Goal: Book appointment/travel/reservation

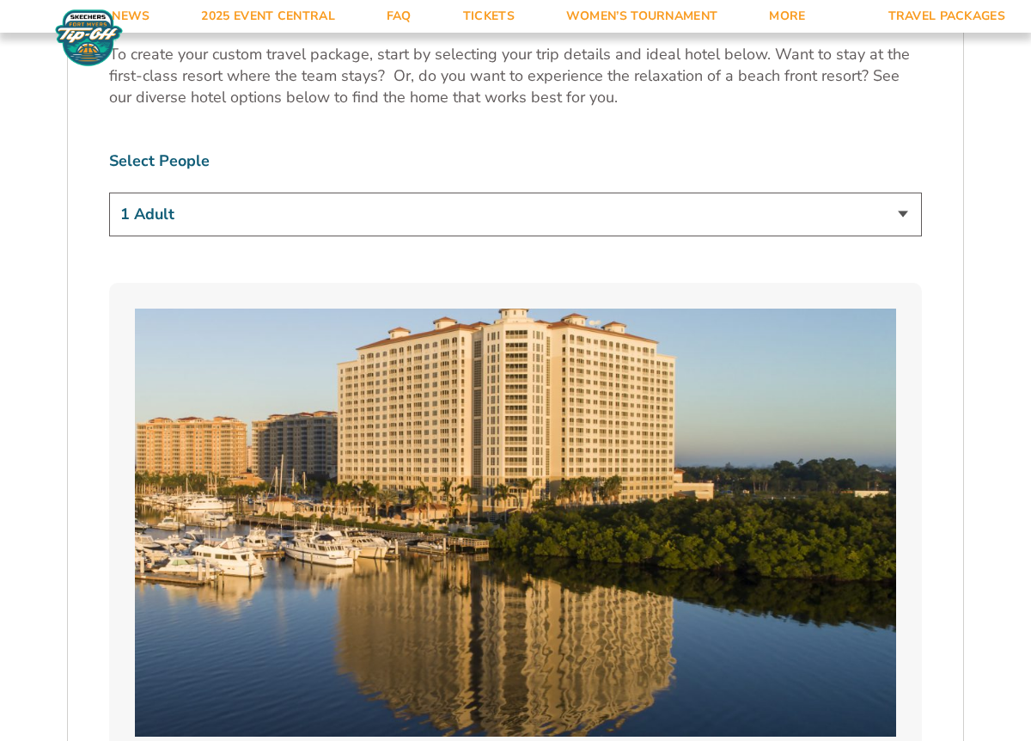
scroll to position [1041, 0]
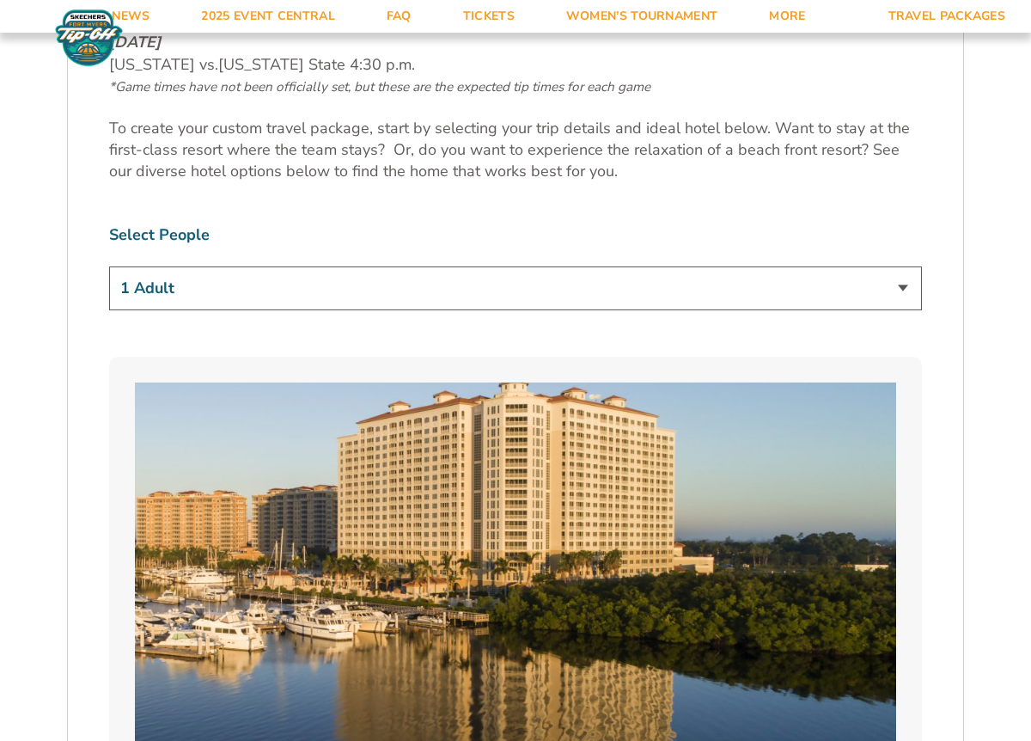
click at [759, 278] on select "1 Adult 2 Adults 3 Adults 4 Adults 2 Adults + 1 Child 2 Adults + 2 Children 2 A…" at bounding box center [515, 288] width 813 height 44
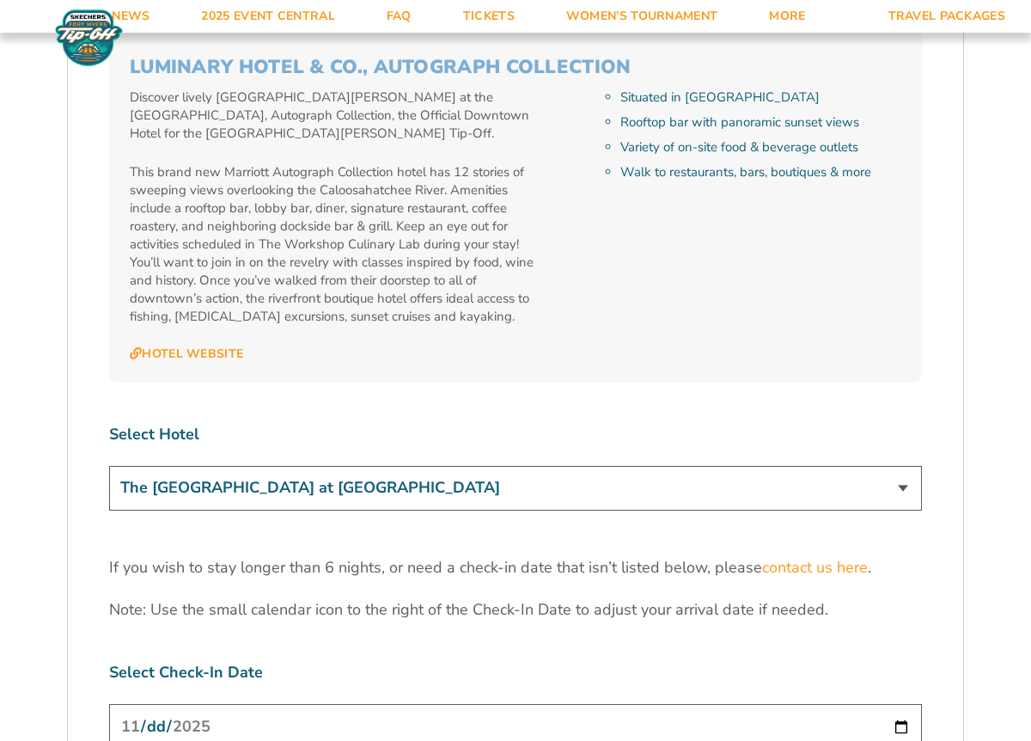
scroll to position [5065, 0]
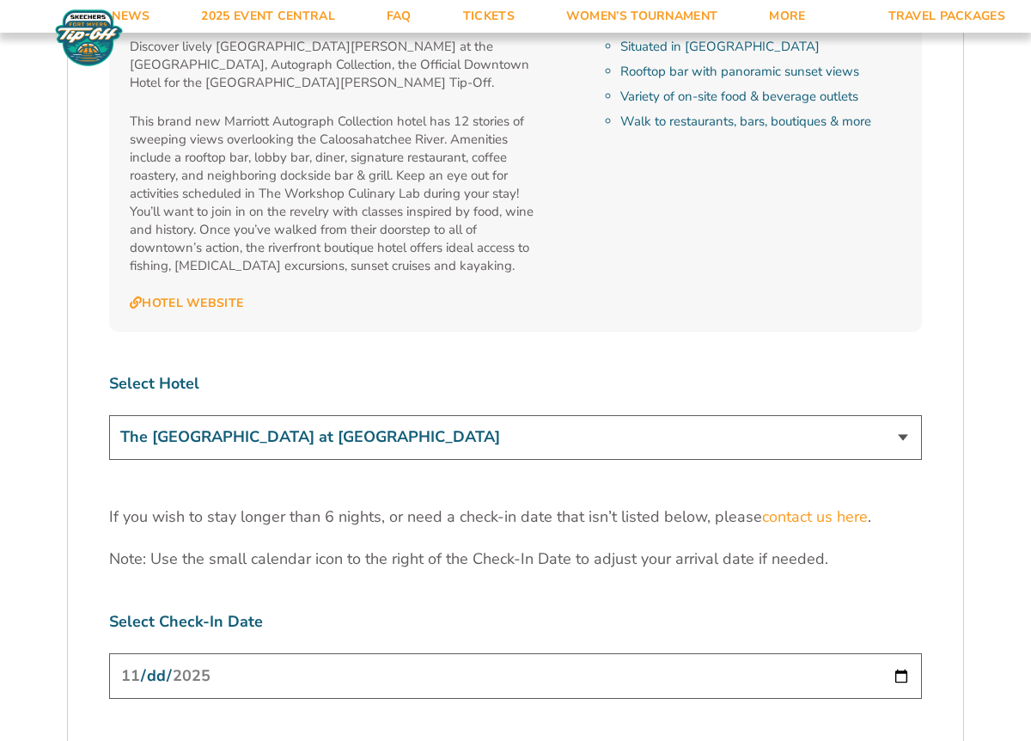
click at [736, 415] on select "The [GEOGRAPHIC_DATA] at [GEOGRAPHIC_DATA] [GEOGRAPHIC_DATA] [GEOGRAPHIC_DATA],…" at bounding box center [515, 437] width 813 height 44
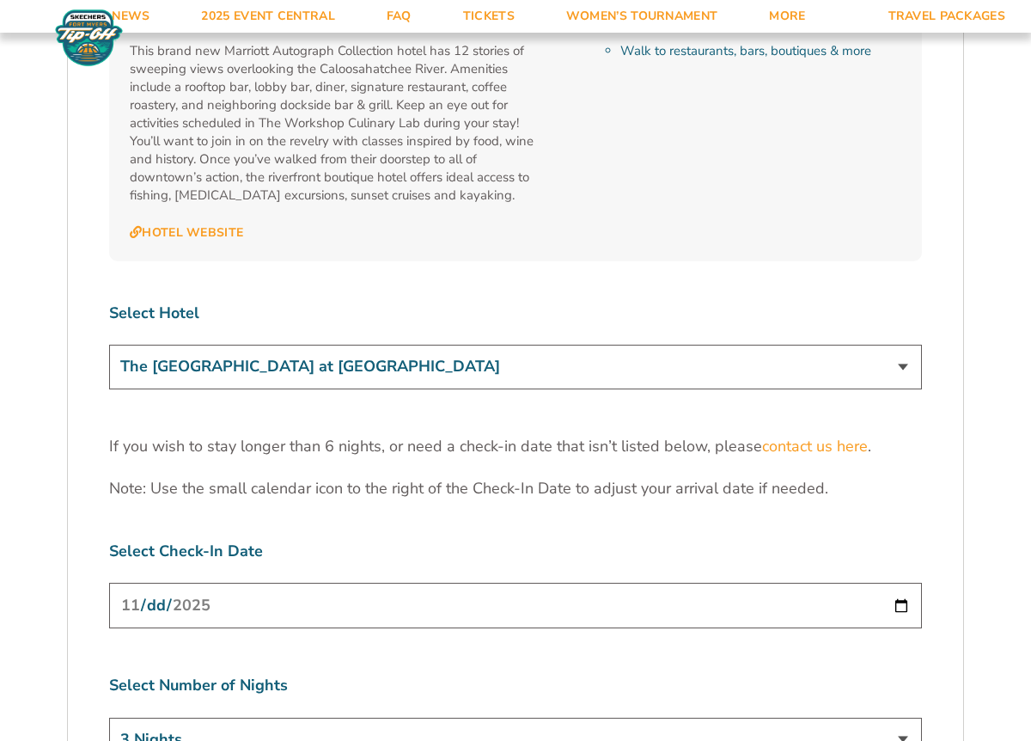
scroll to position [5133, 0]
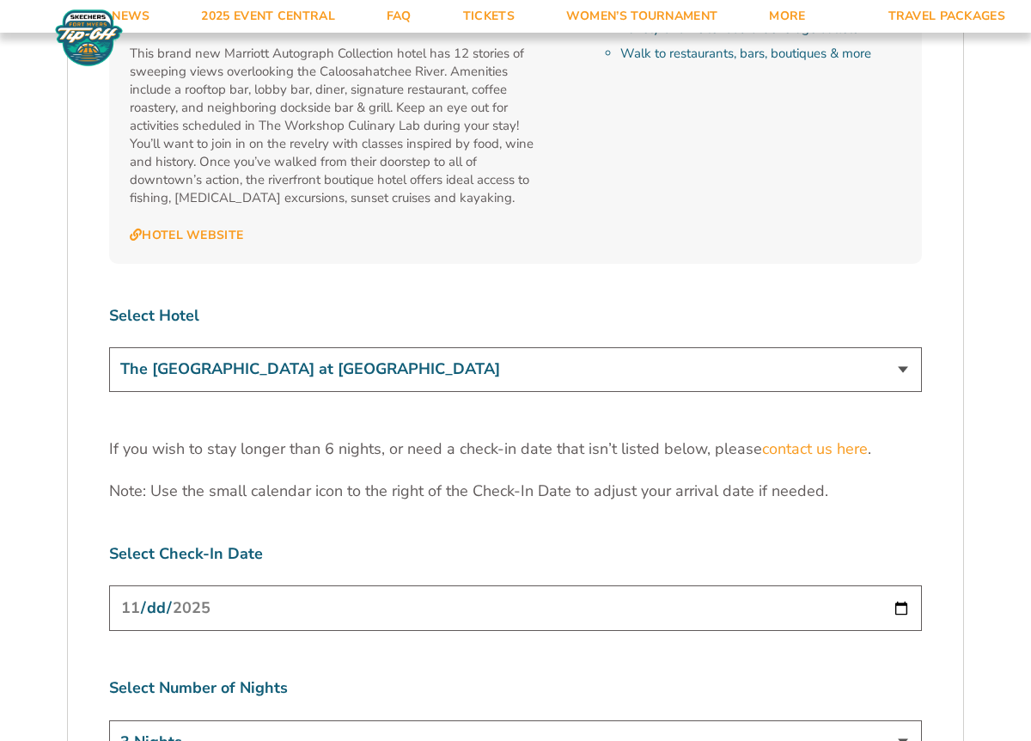
click at [730, 347] on select "The [GEOGRAPHIC_DATA] at [GEOGRAPHIC_DATA] [GEOGRAPHIC_DATA] [GEOGRAPHIC_DATA],…" at bounding box center [515, 369] width 813 height 44
click at [109, 347] on select "The [GEOGRAPHIC_DATA] at [GEOGRAPHIC_DATA] [GEOGRAPHIC_DATA] [GEOGRAPHIC_DATA],…" at bounding box center [515, 369] width 813 height 44
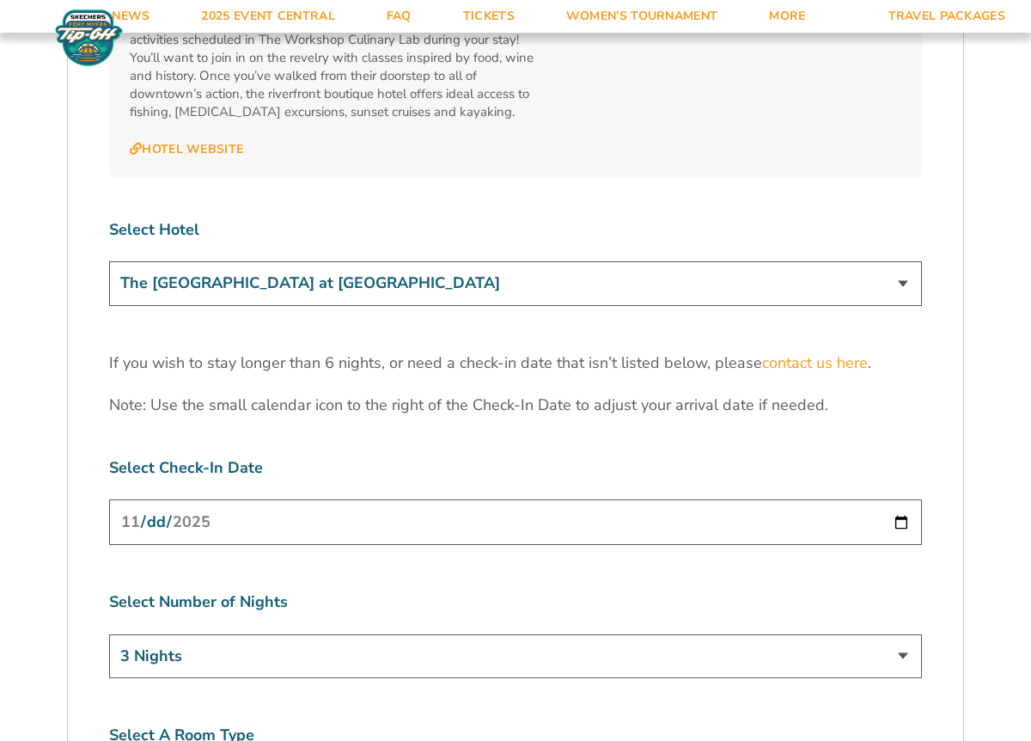
scroll to position [5251, 0]
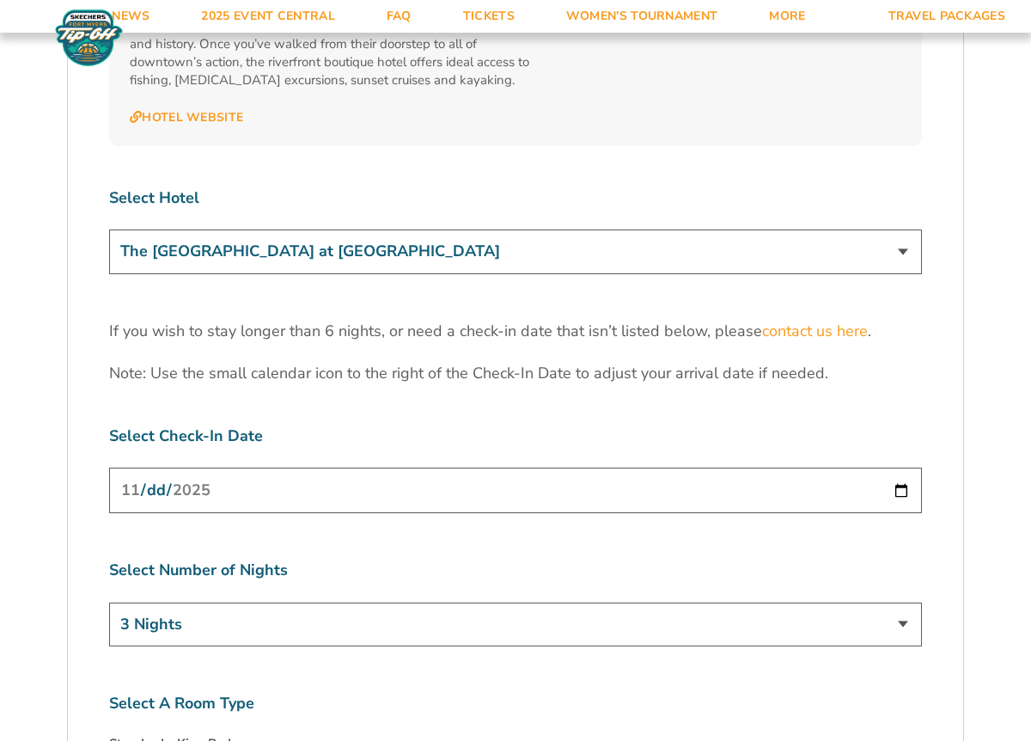
click at [679, 468] on input "[DATE]" at bounding box center [515, 491] width 813 height 46
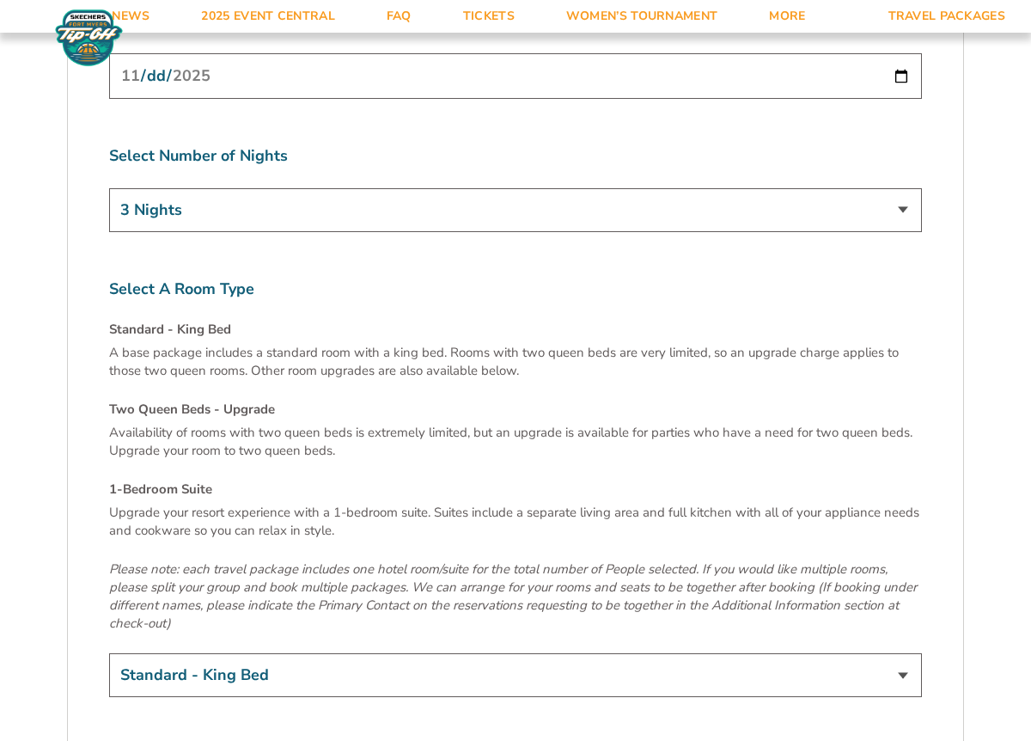
scroll to position [5735, 0]
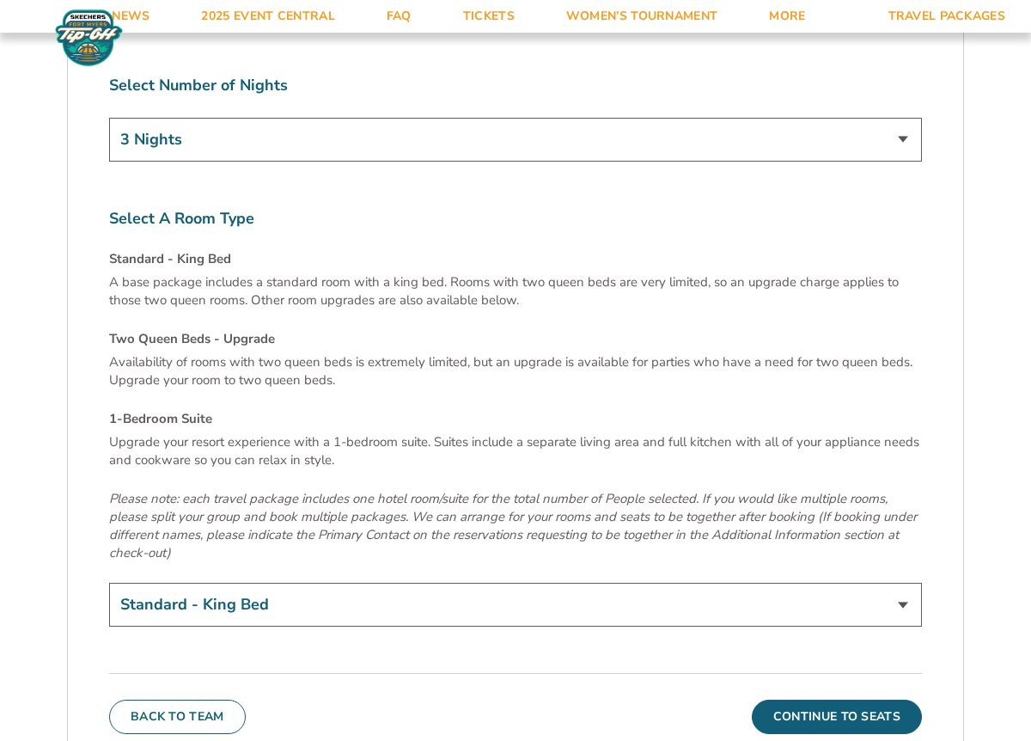
click at [686, 583] on select "Standard - King Bed Two Queen Beds - Upgrade (+$15 per night) 1-Bedroom Suite (…" at bounding box center [515, 605] width 813 height 44
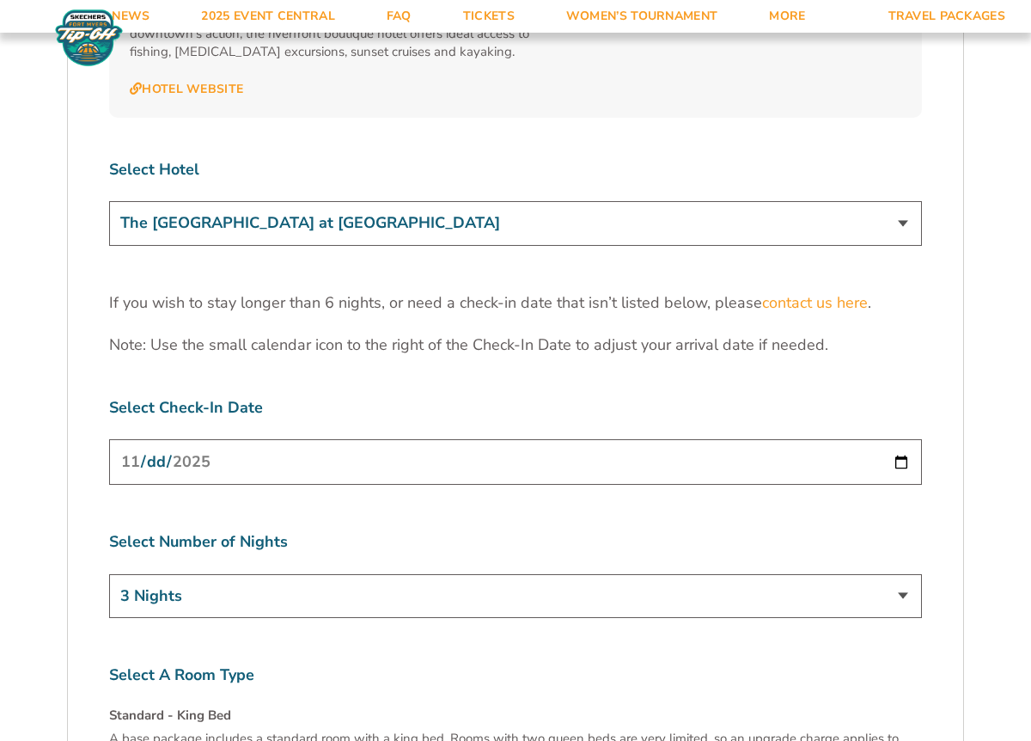
scroll to position [5228, 0]
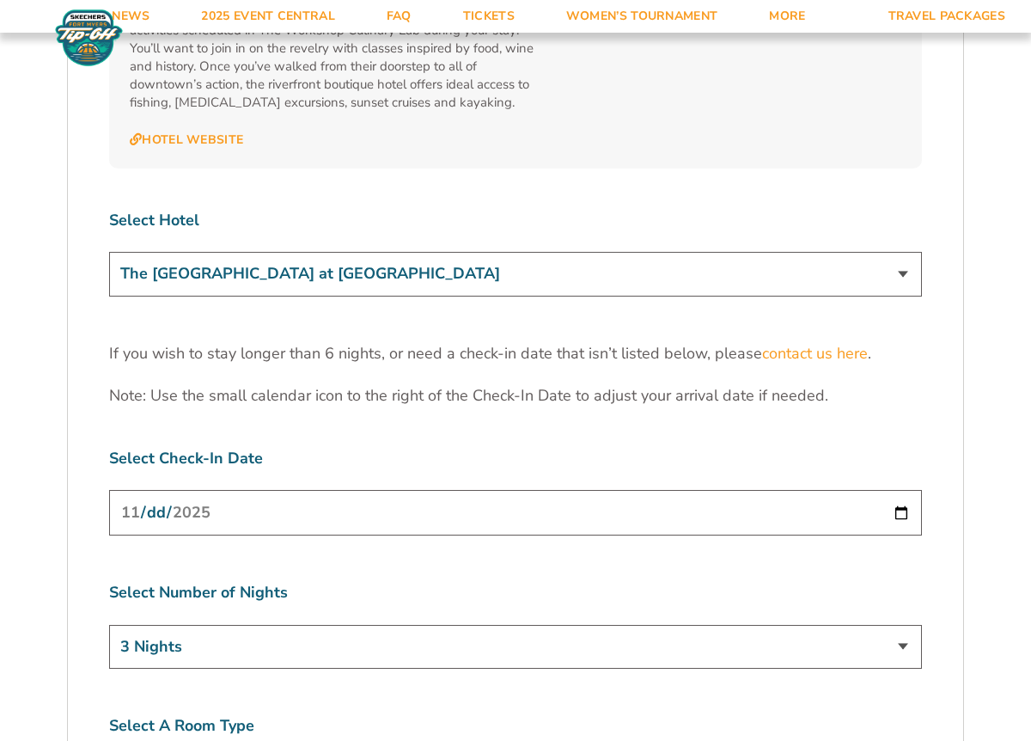
click at [715, 252] on select "The [GEOGRAPHIC_DATA] at [GEOGRAPHIC_DATA] [GEOGRAPHIC_DATA] [GEOGRAPHIC_DATA],…" at bounding box center [515, 274] width 813 height 44
click at [109, 252] on select "The [GEOGRAPHIC_DATA] at [GEOGRAPHIC_DATA] [GEOGRAPHIC_DATA] [GEOGRAPHIC_DATA],…" at bounding box center [515, 274] width 813 height 44
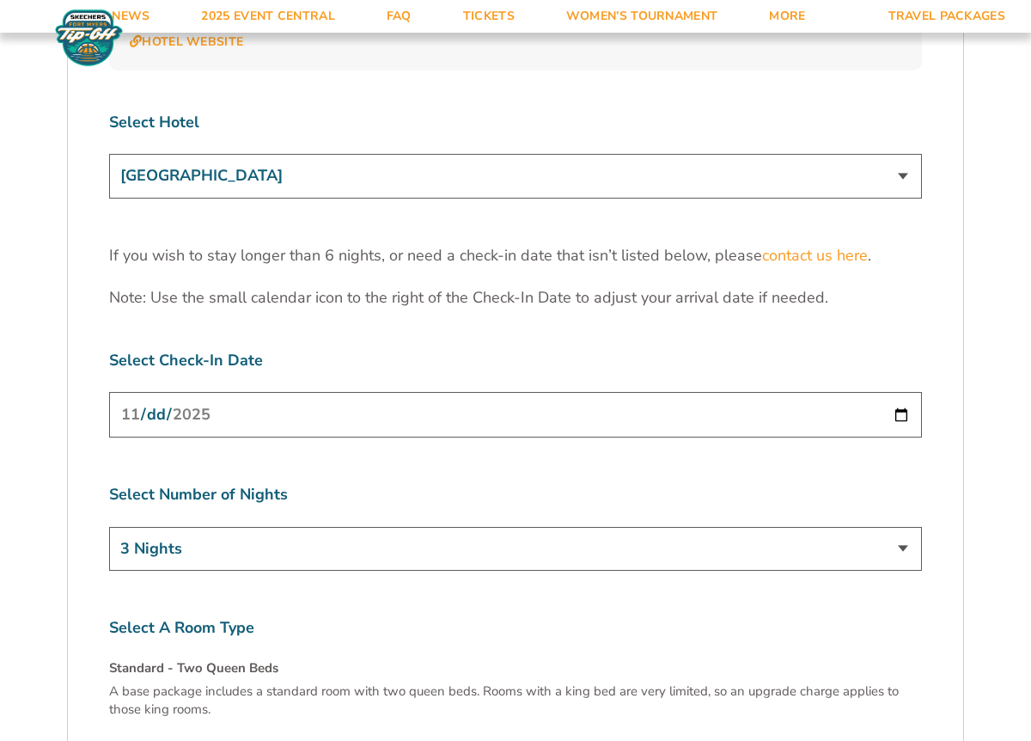
scroll to position [5300, 0]
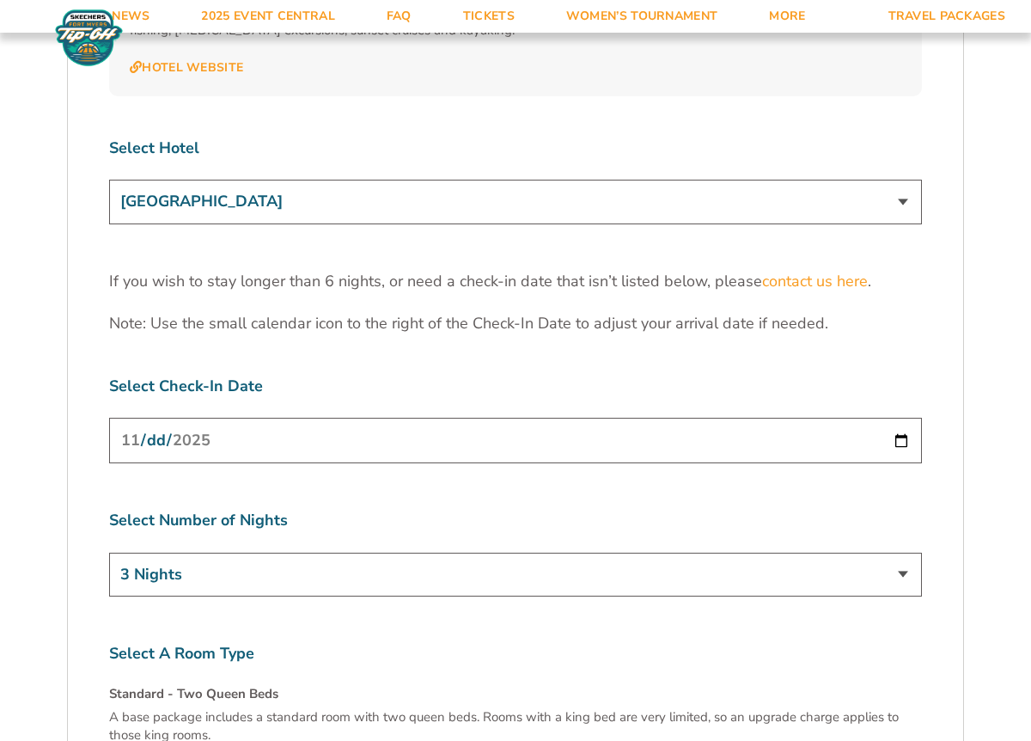
click at [650, 180] on select "The [GEOGRAPHIC_DATA] at [GEOGRAPHIC_DATA] [GEOGRAPHIC_DATA] [GEOGRAPHIC_DATA],…" at bounding box center [515, 202] width 813 height 44
click at [109, 180] on select "The [GEOGRAPHIC_DATA] at [GEOGRAPHIC_DATA] [GEOGRAPHIC_DATA] [GEOGRAPHIC_DATA],…" at bounding box center [515, 202] width 813 height 44
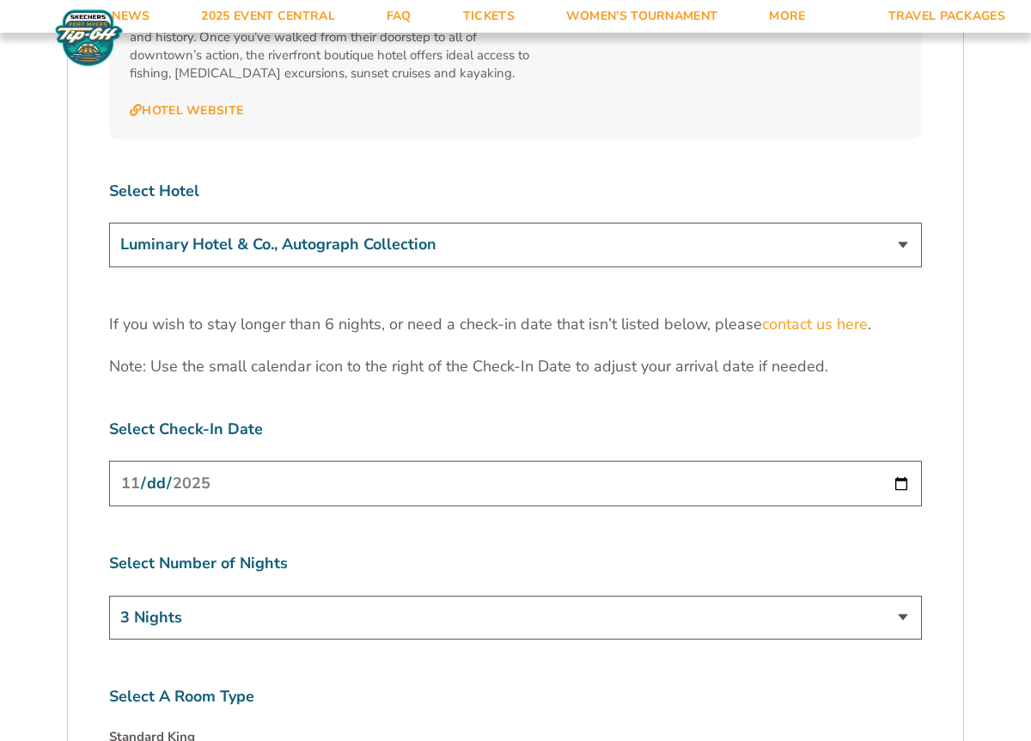
scroll to position [5257, 0]
click at [631, 223] on select "The [GEOGRAPHIC_DATA] at [GEOGRAPHIC_DATA] [GEOGRAPHIC_DATA] [GEOGRAPHIC_DATA],…" at bounding box center [515, 245] width 813 height 44
click at [109, 223] on select "The [GEOGRAPHIC_DATA] at [GEOGRAPHIC_DATA] [GEOGRAPHIC_DATA] [GEOGRAPHIC_DATA],…" at bounding box center [515, 245] width 813 height 44
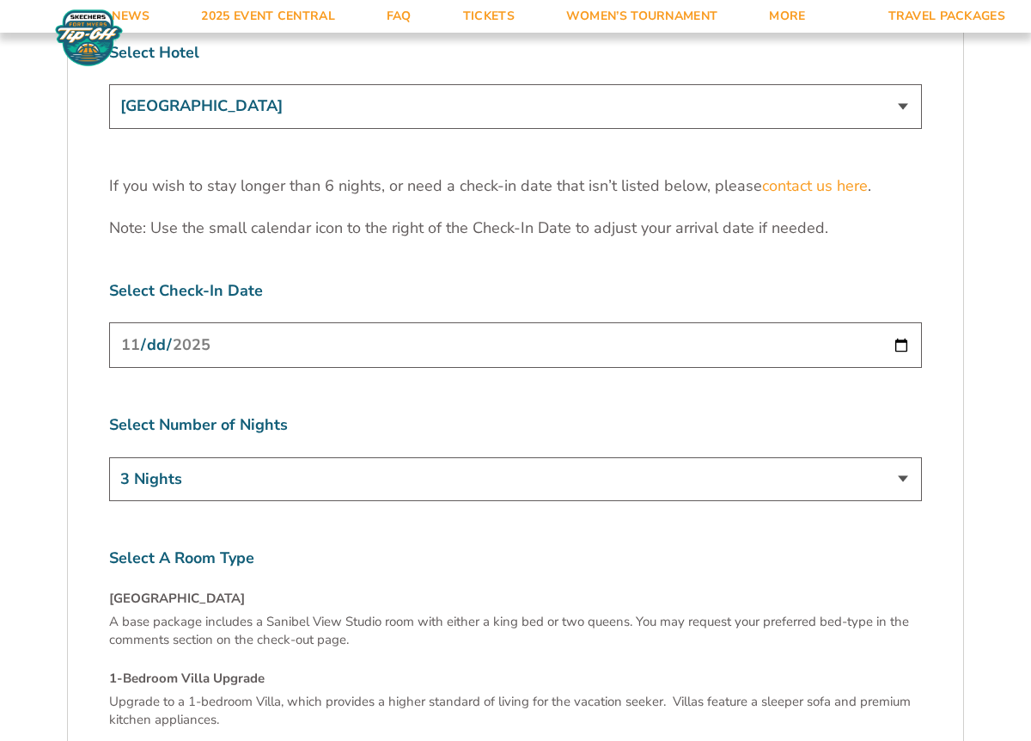
scroll to position [5329, 0]
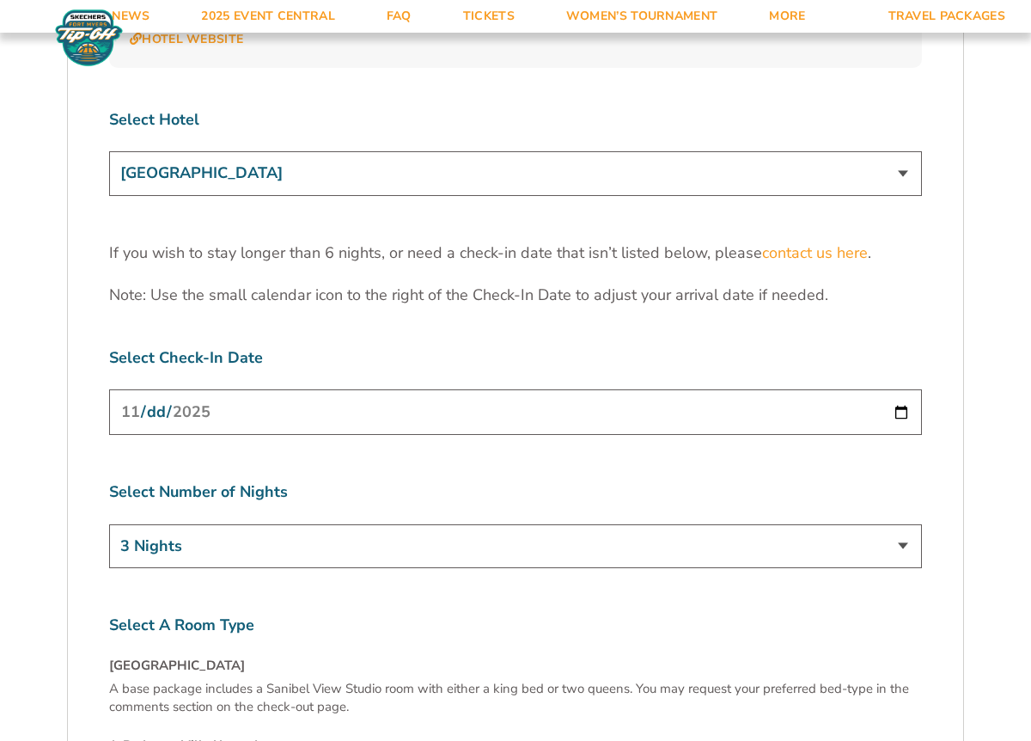
click at [691, 151] on select "The [GEOGRAPHIC_DATA] at [GEOGRAPHIC_DATA] [GEOGRAPHIC_DATA] [GEOGRAPHIC_DATA],…" at bounding box center [515, 173] width 813 height 44
click at [109, 151] on select "The [GEOGRAPHIC_DATA] at [GEOGRAPHIC_DATA] [GEOGRAPHIC_DATA] [GEOGRAPHIC_DATA],…" at bounding box center [515, 173] width 813 height 44
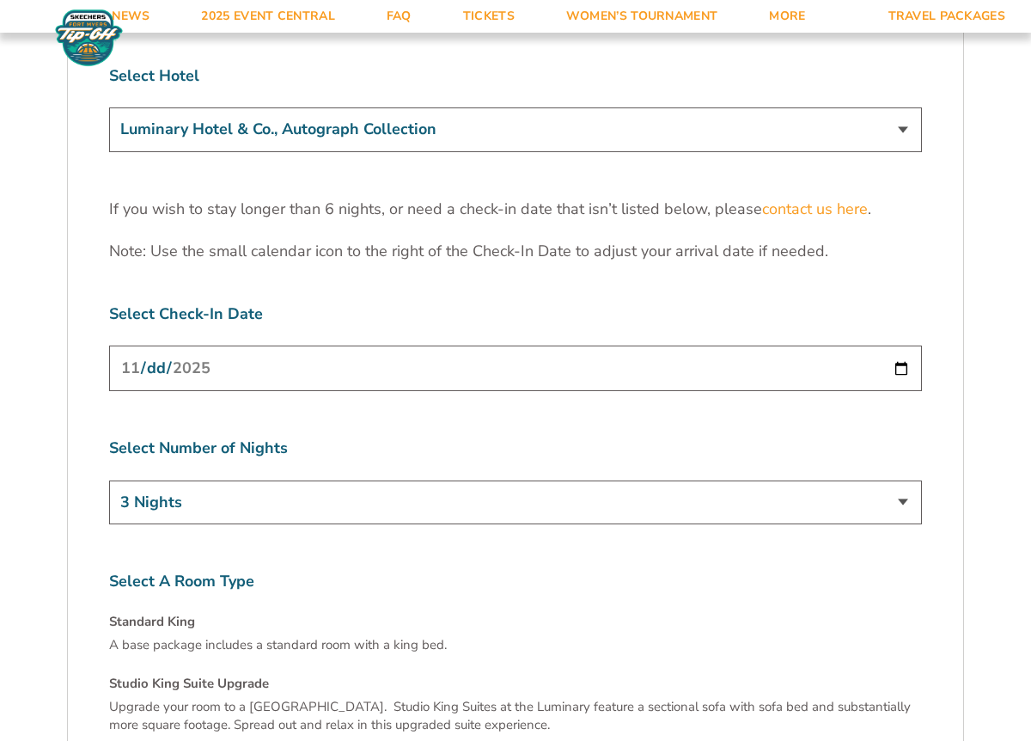
scroll to position [5322, 0]
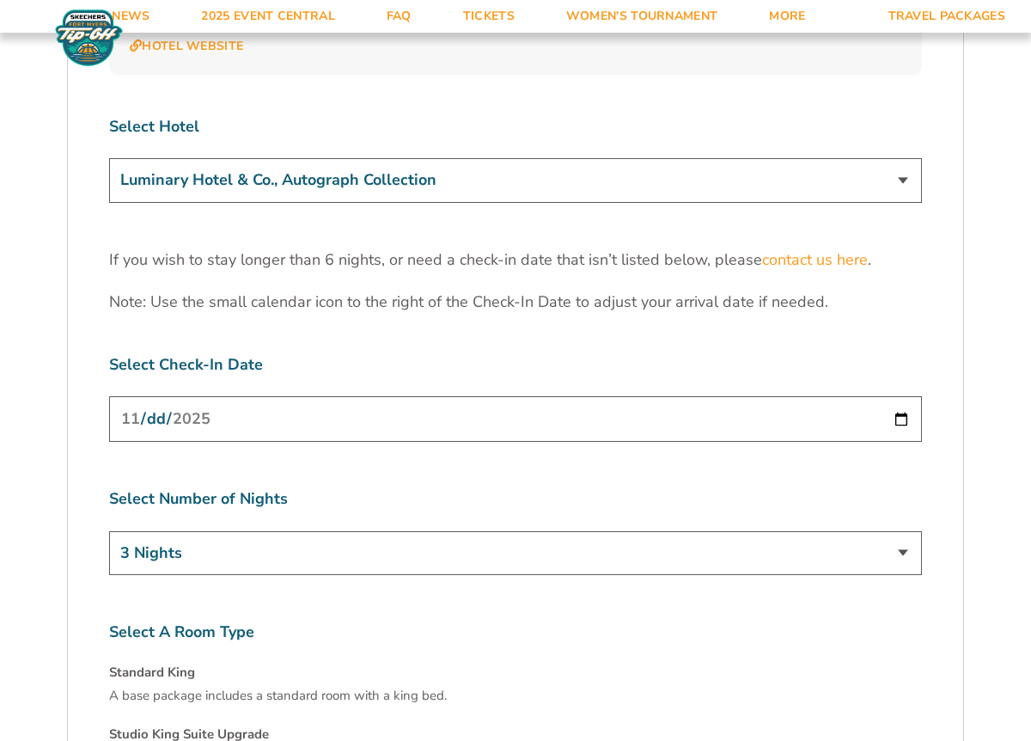
click at [641, 158] on select "The [GEOGRAPHIC_DATA] at [GEOGRAPHIC_DATA] [GEOGRAPHIC_DATA] [GEOGRAPHIC_DATA],…" at bounding box center [515, 180] width 813 height 44
select select "17486"
click at [109, 158] on select "The [GEOGRAPHIC_DATA] at [GEOGRAPHIC_DATA] [GEOGRAPHIC_DATA] [GEOGRAPHIC_DATA],…" at bounding box center [515, 180] width 813 height 44
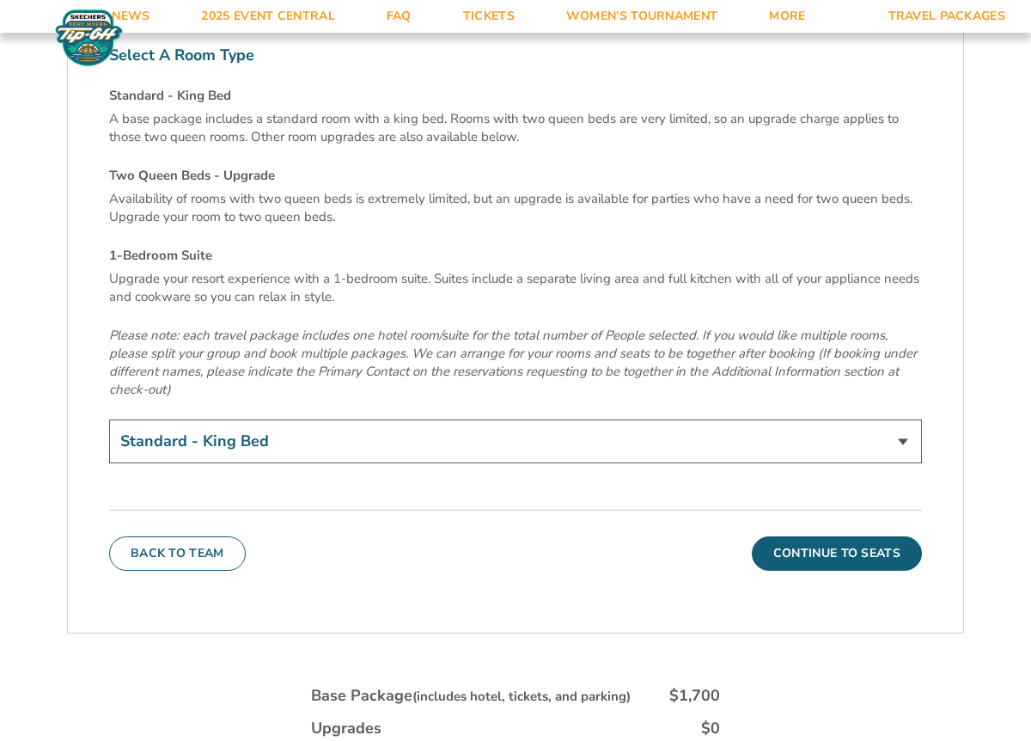
scroll to position [5881, 0]
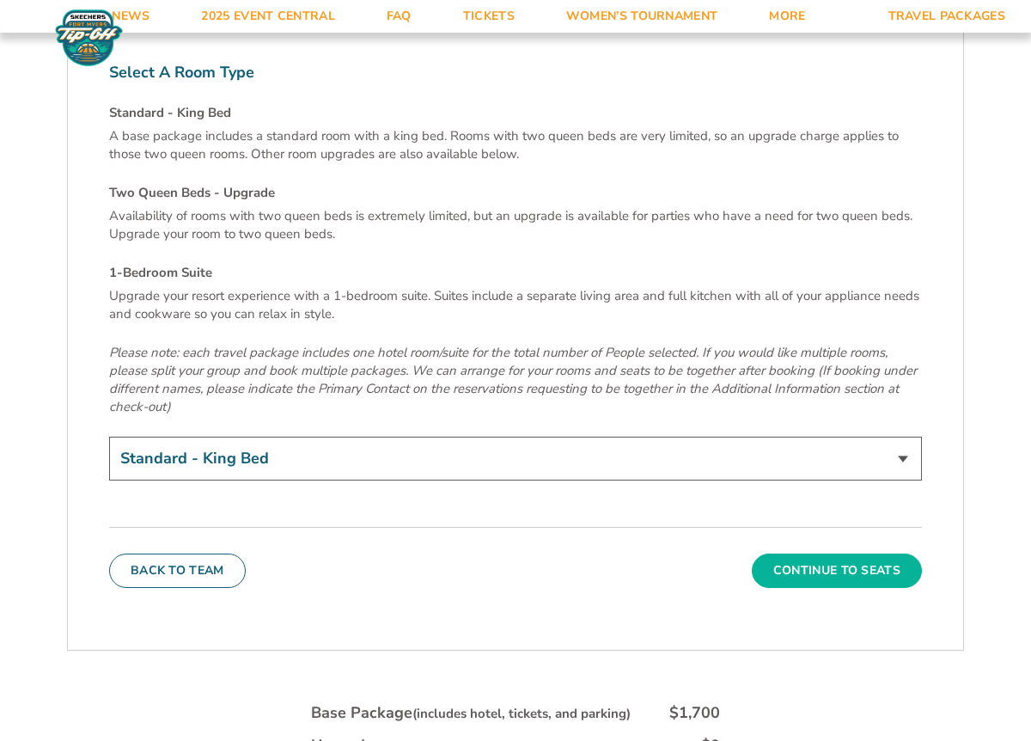
click at [786, 554] on button "Continue To Seats" at bounding box center [837, 571] width 170 height 34
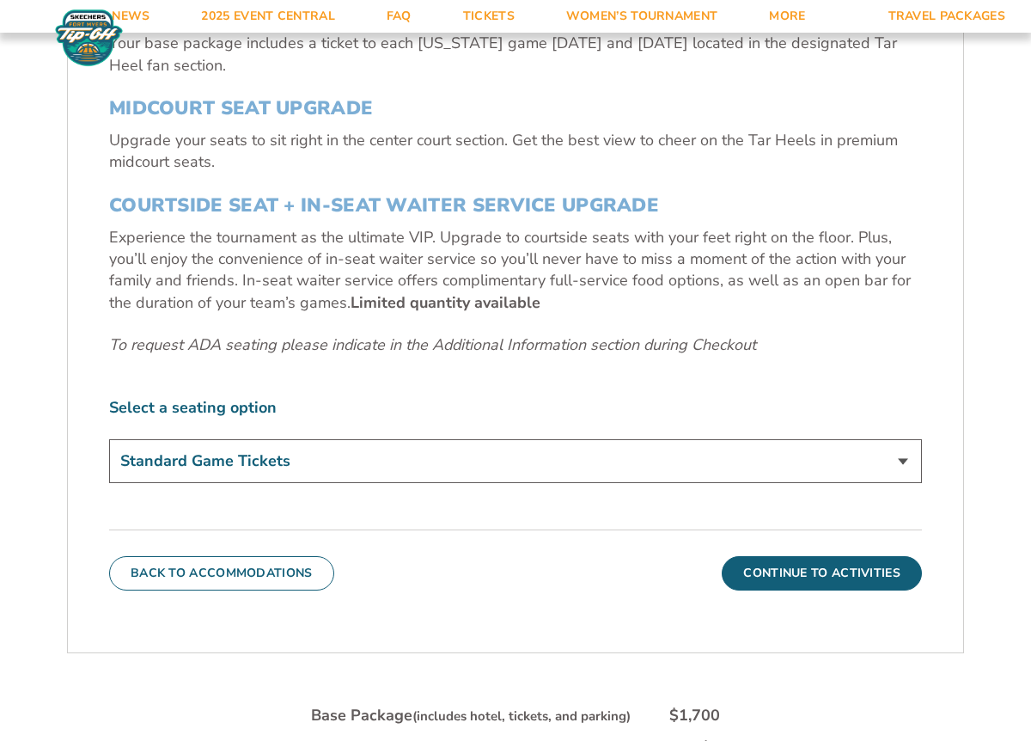
scroll to position [734, 0]
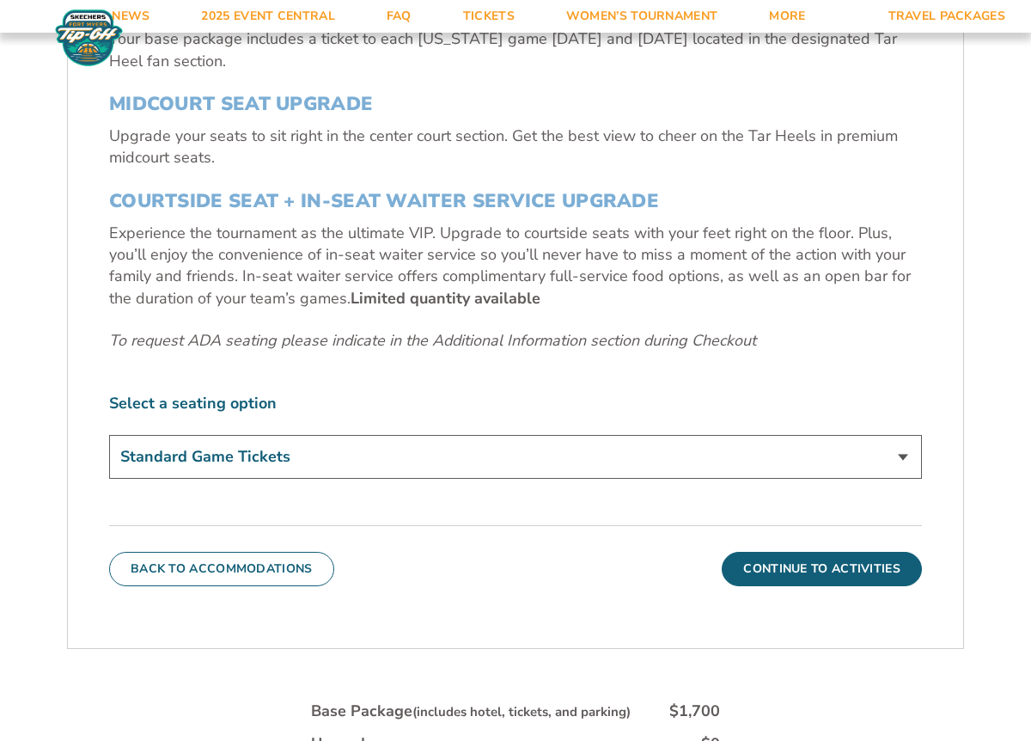
click at [736, 436] on select "Standard Game Tickets Midcourt Seat Upgrade (+$140 per person) Courtside Seat +…" at bounding box center [515, 457] width 813 height 44
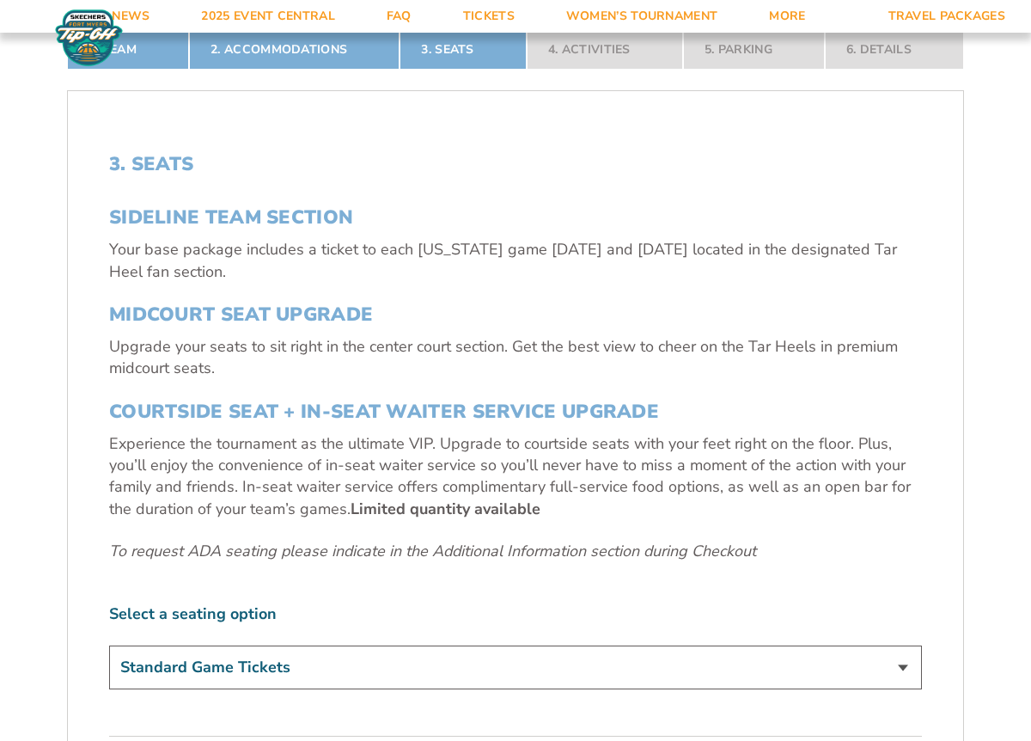
scroll to position [682, 0]
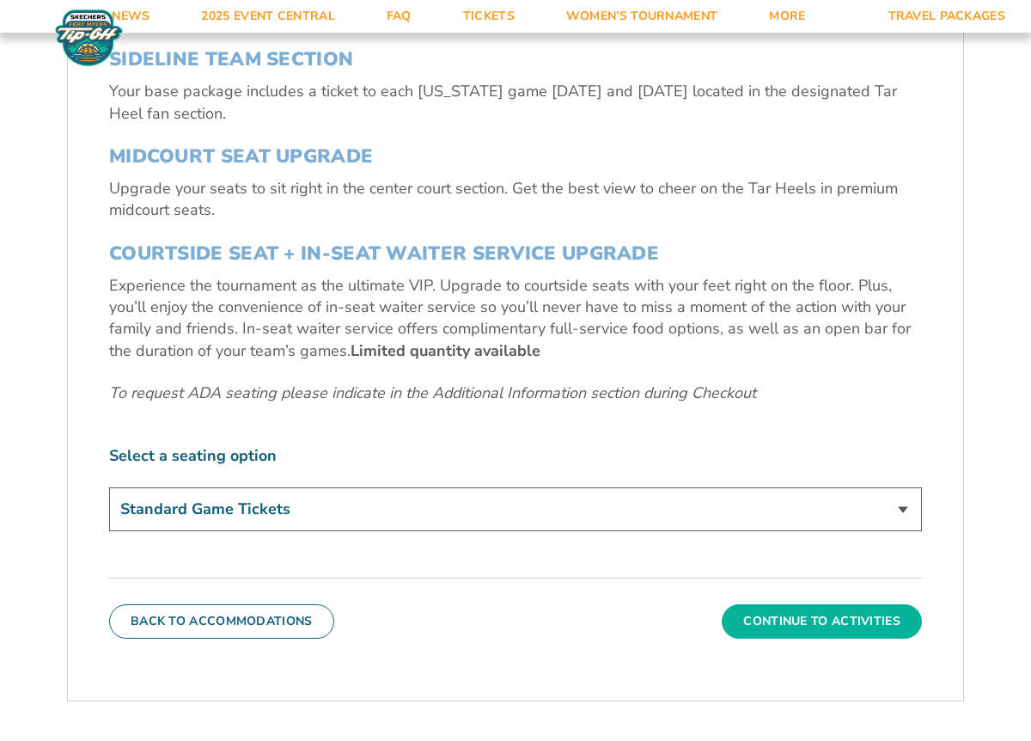
click at [809, 630] on button "Continue To Activities" at bounding box center [822, 621] width 200 height 34
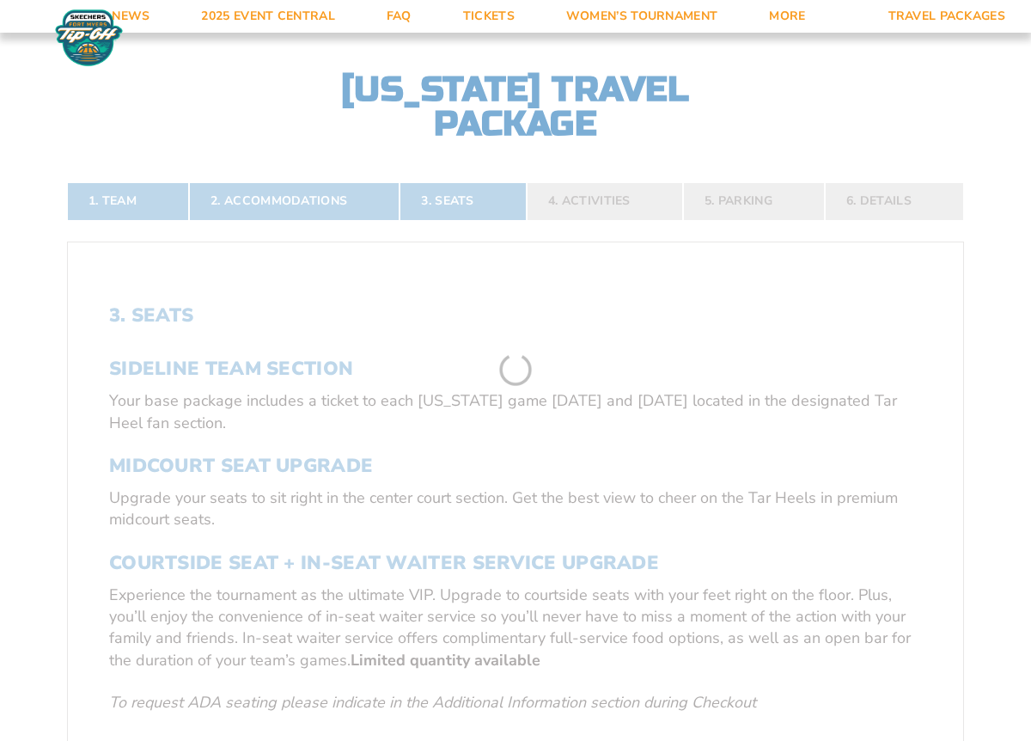
scroll to position [350, 0]
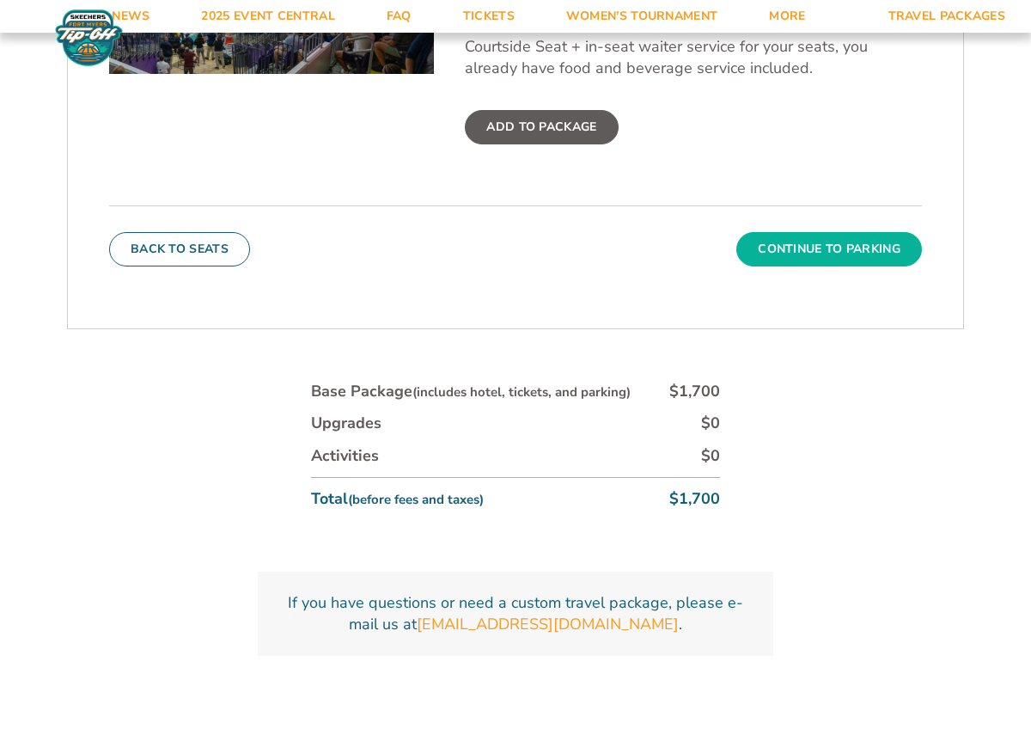
click at [762, 245] on button "Continue To Parking" at bounding box center [830, 249] width 186 height 34
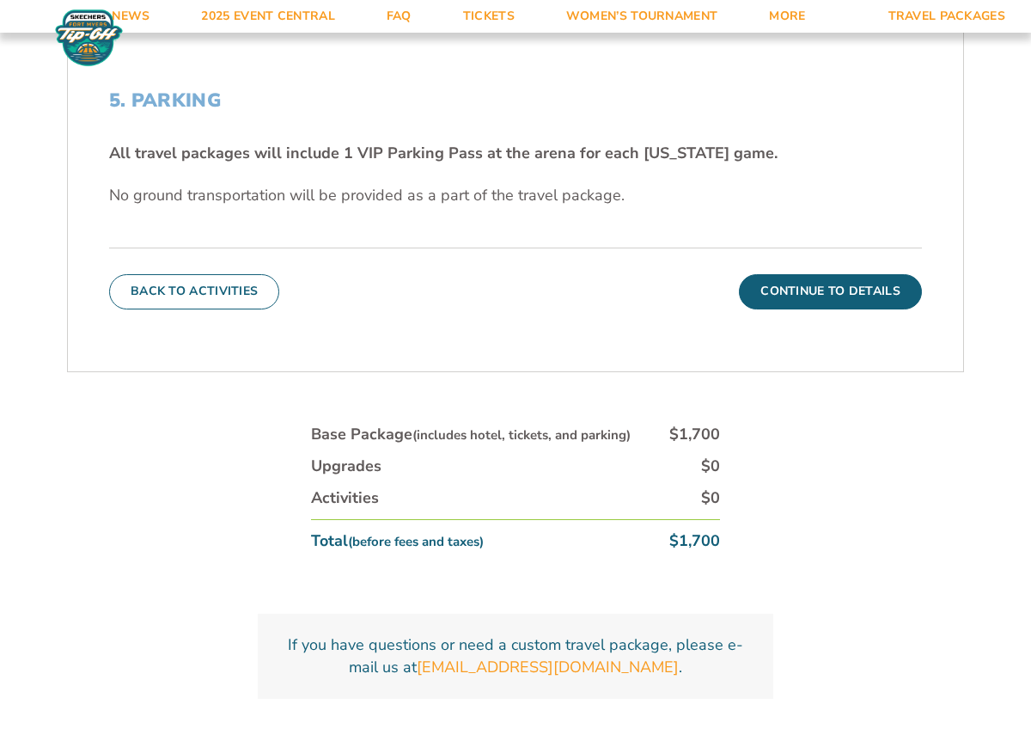
scroll to position [593, 0]
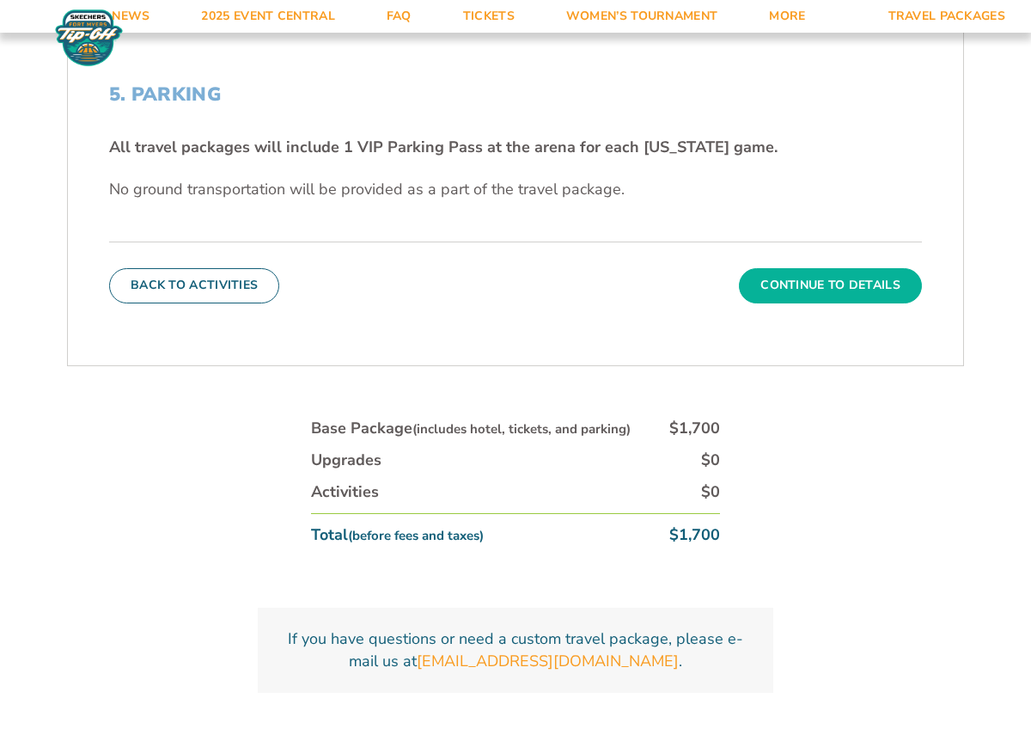
click at [762, 293] on button "Continue To Details" at bounding box center [830, 285] width 183 height 34
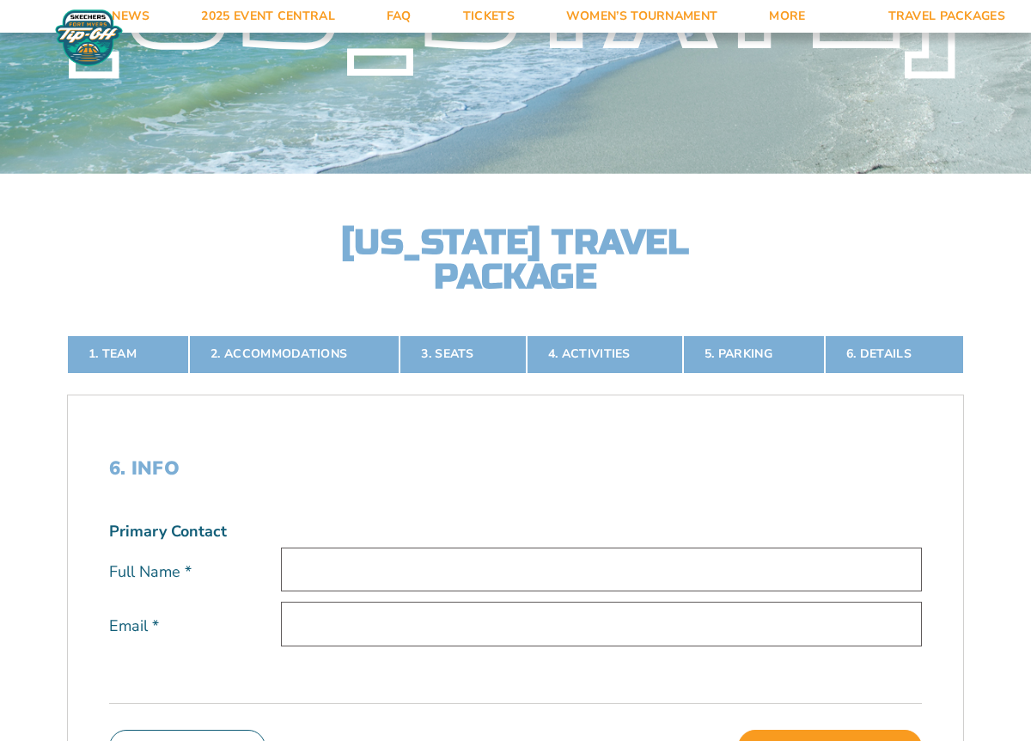
scroll to position [193, 0]
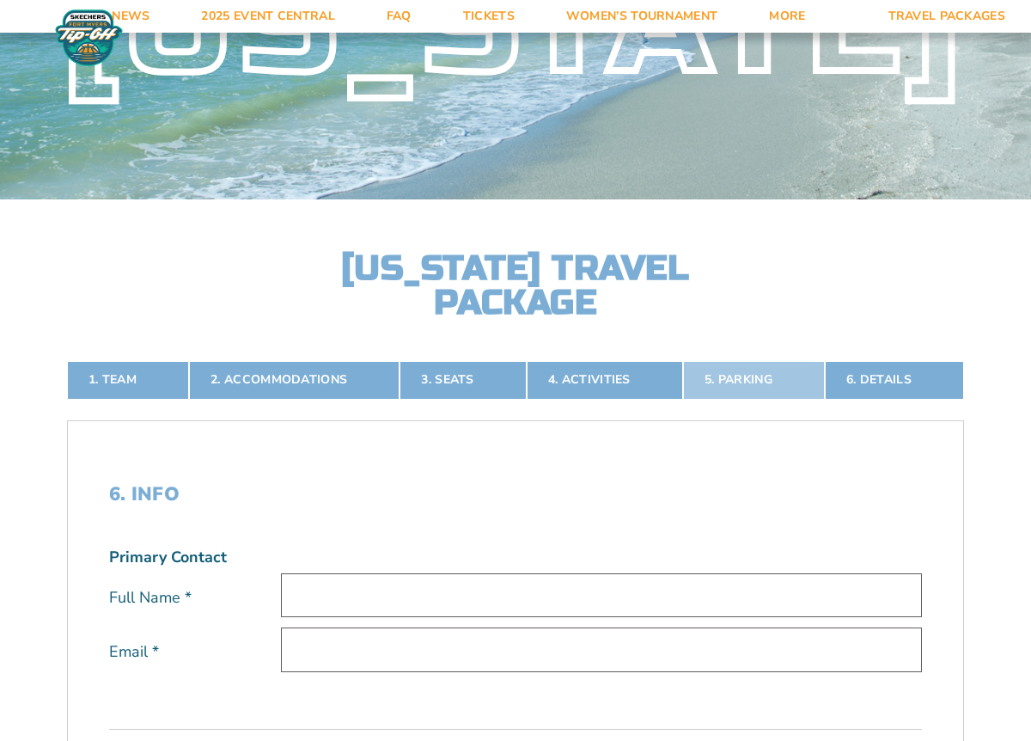
click at [755, 391] on link "5. Parking" at bounding box center [754, 380] width 142 height 38
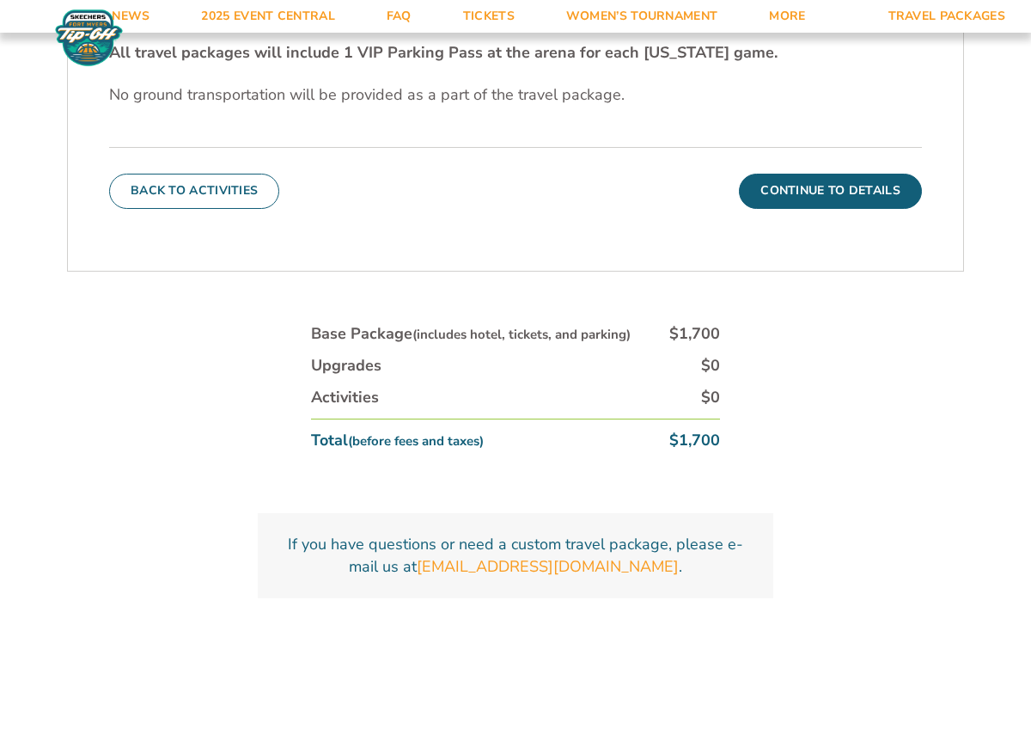
scroll to position [685, 0]
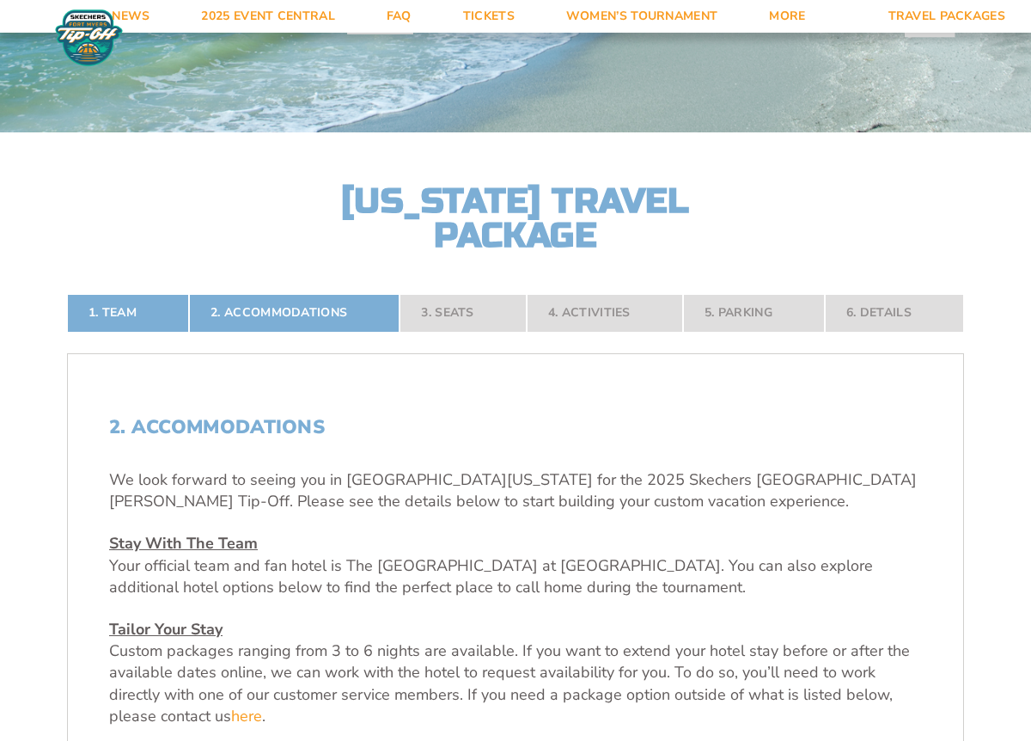
scroll to position [261, 0]
